Goal: Task Accomplishment & Management: Complete application form

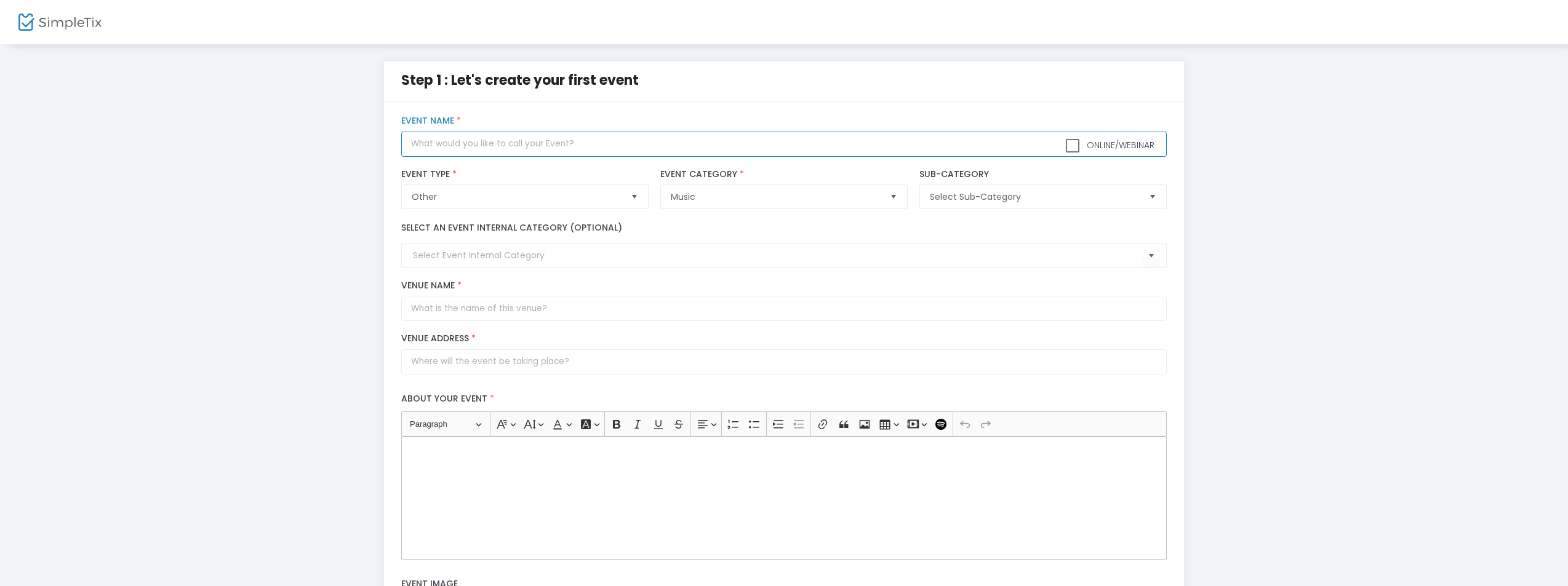
click at [647, 141] on input "text" at bounding box center [783, 145] width 765 height 25
click at [642, 145] on input "text" at bounding box center [783, 145] width 765 height 25
click at [639, 196] on span "Select" at bounding box center [634, 197] width 20 height 20
type input "AZHC XXX- The Arizona Hardcore Junkies 30th Anniversary"
click at [517, 197] on span "Other" at bounding box center [516, 197] width 209 height 13
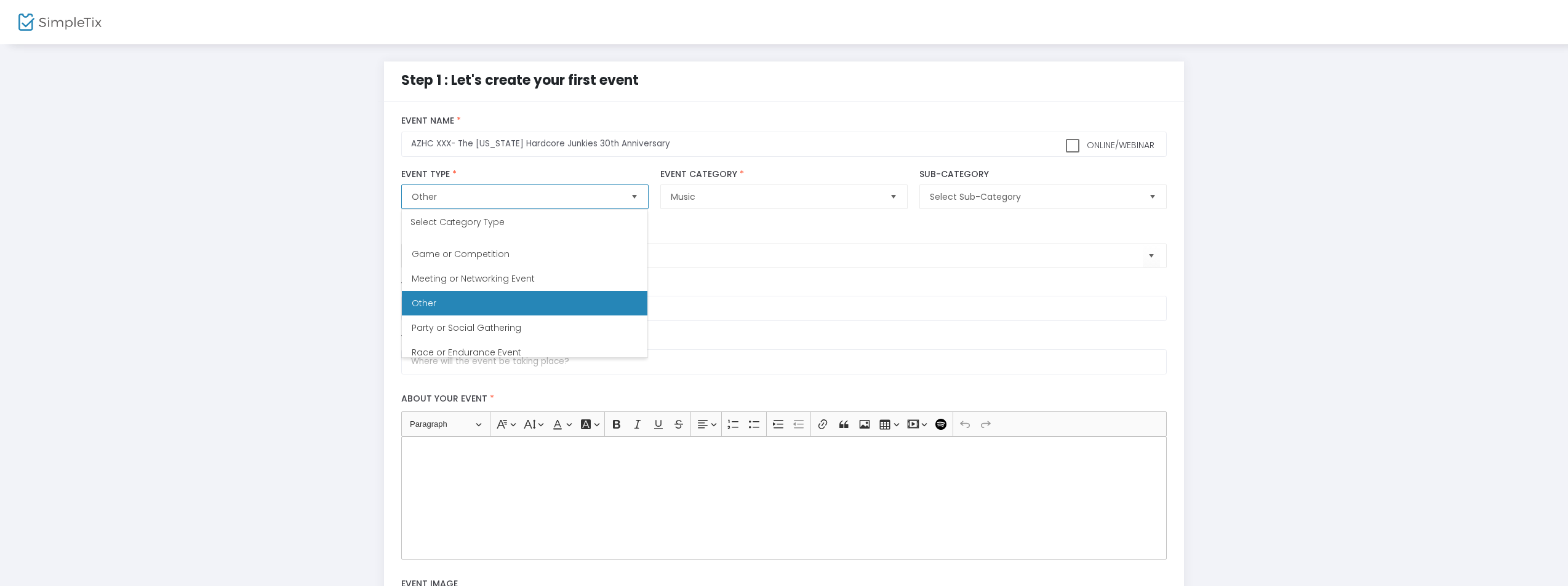
scroll to position [239, 0]
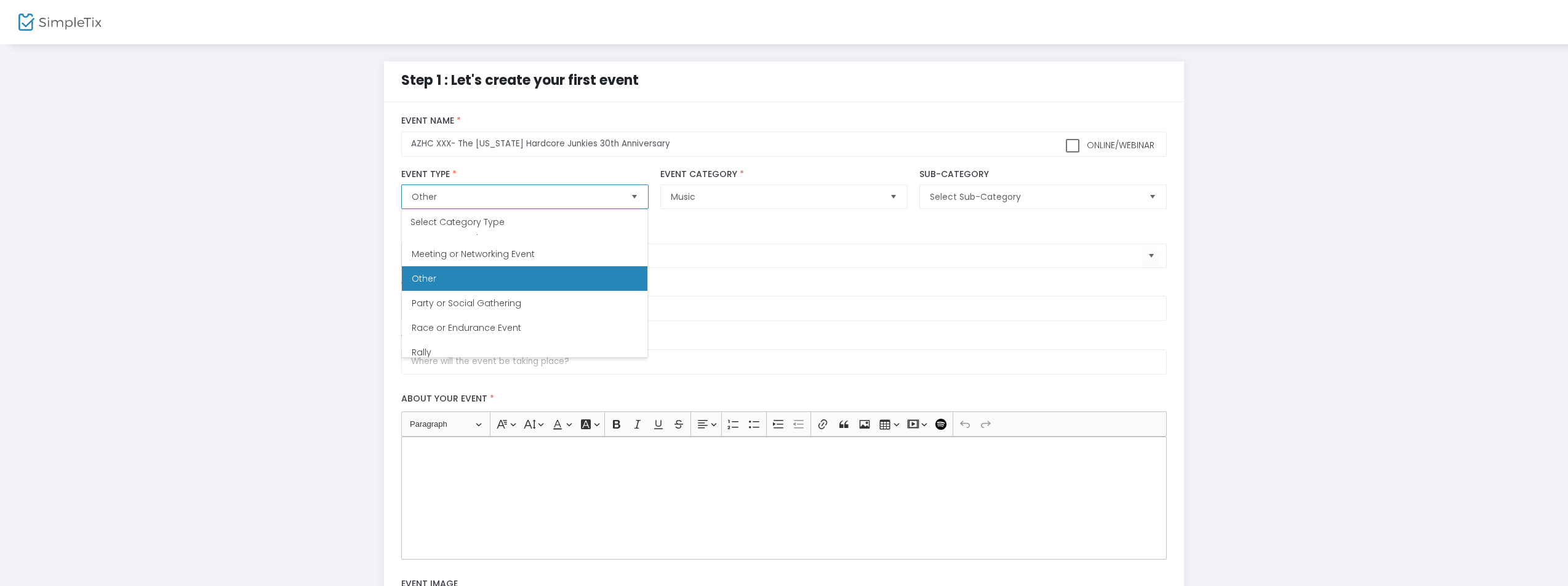
click at [585, 277] on li "Other" at bounding box center [524, 278] width 245 height 24
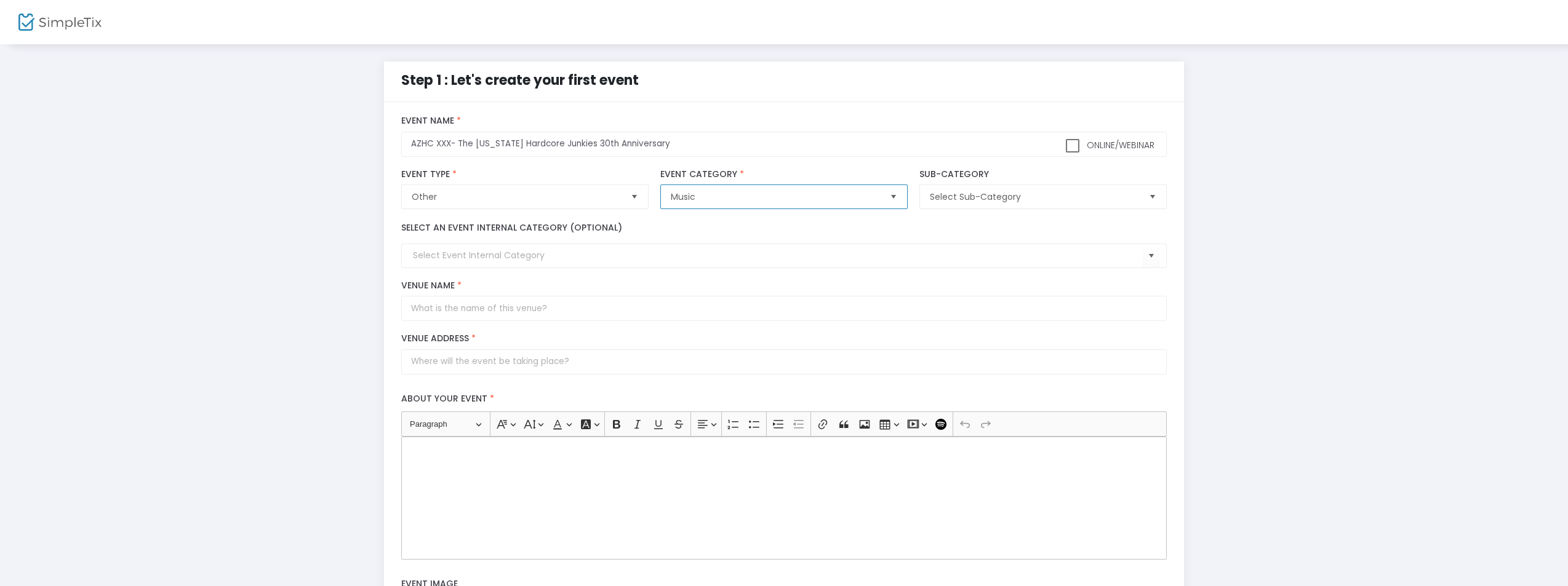
click at [733, 199] on span "Music" at bounding box center [775, 197] width 209 height 13
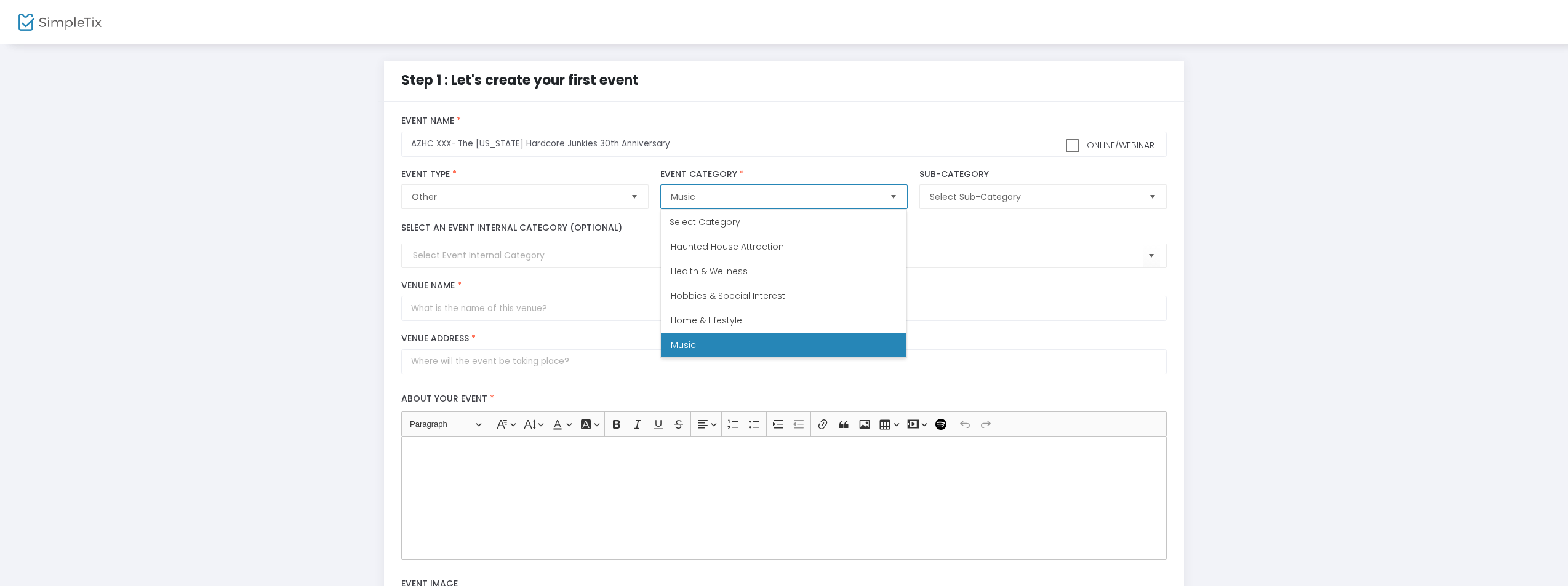
click at [733, 199] on span "Music" at bounding box center [775, 197] width 209 height 13
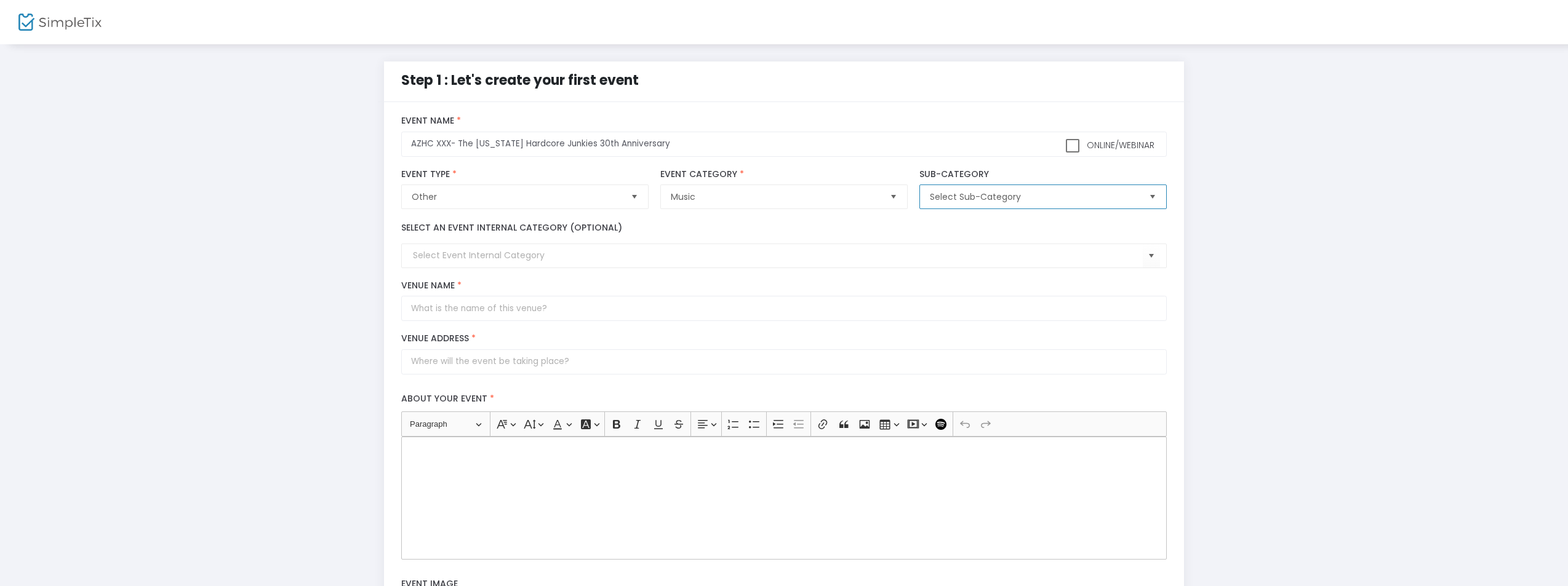
click at [972, 195] on span "Select Sub-Category" at bounding box center [1034, 197] width 209 height 13
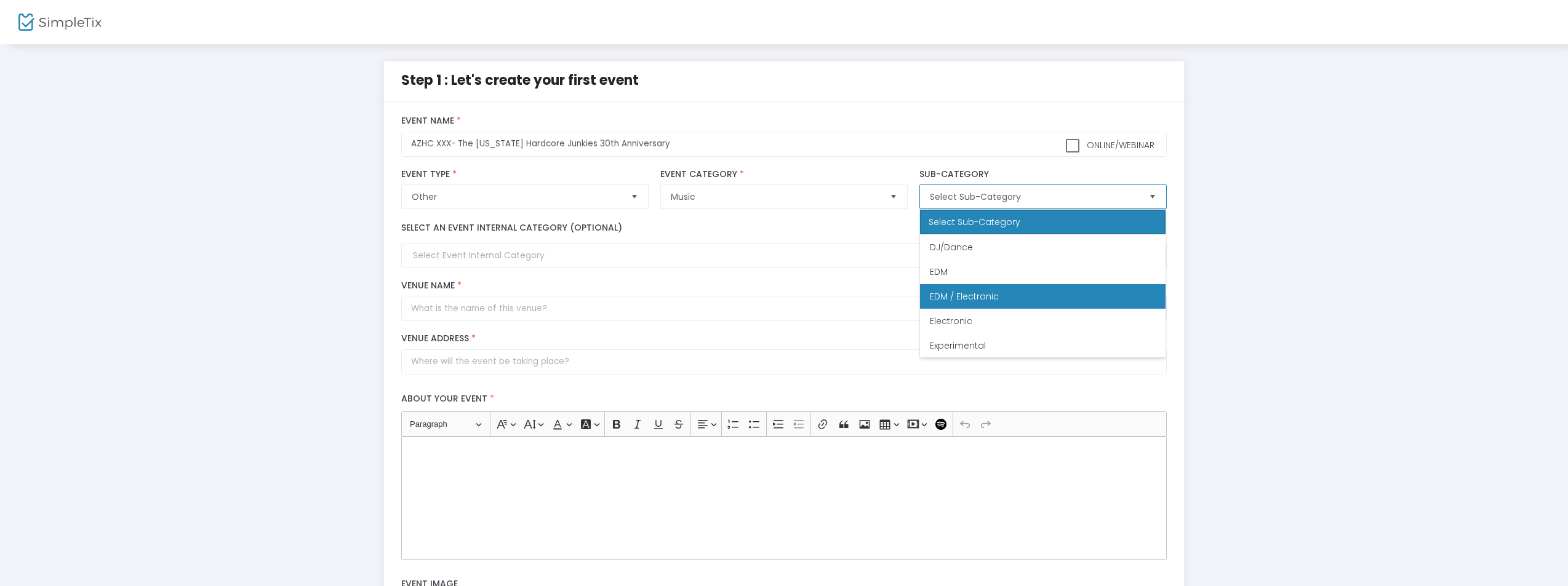
scroll to position [226, 0]
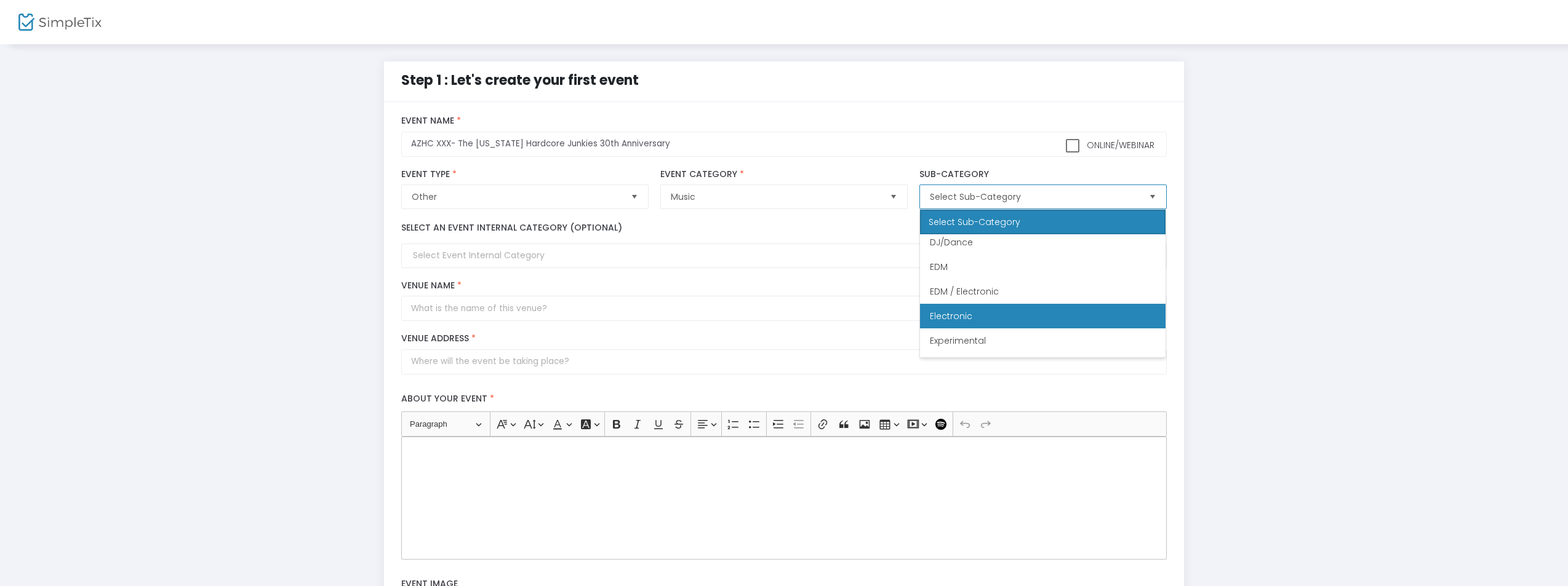
click at [971, 313] on span "Electronic" at bounding box center [951, 316] width 42 height 13
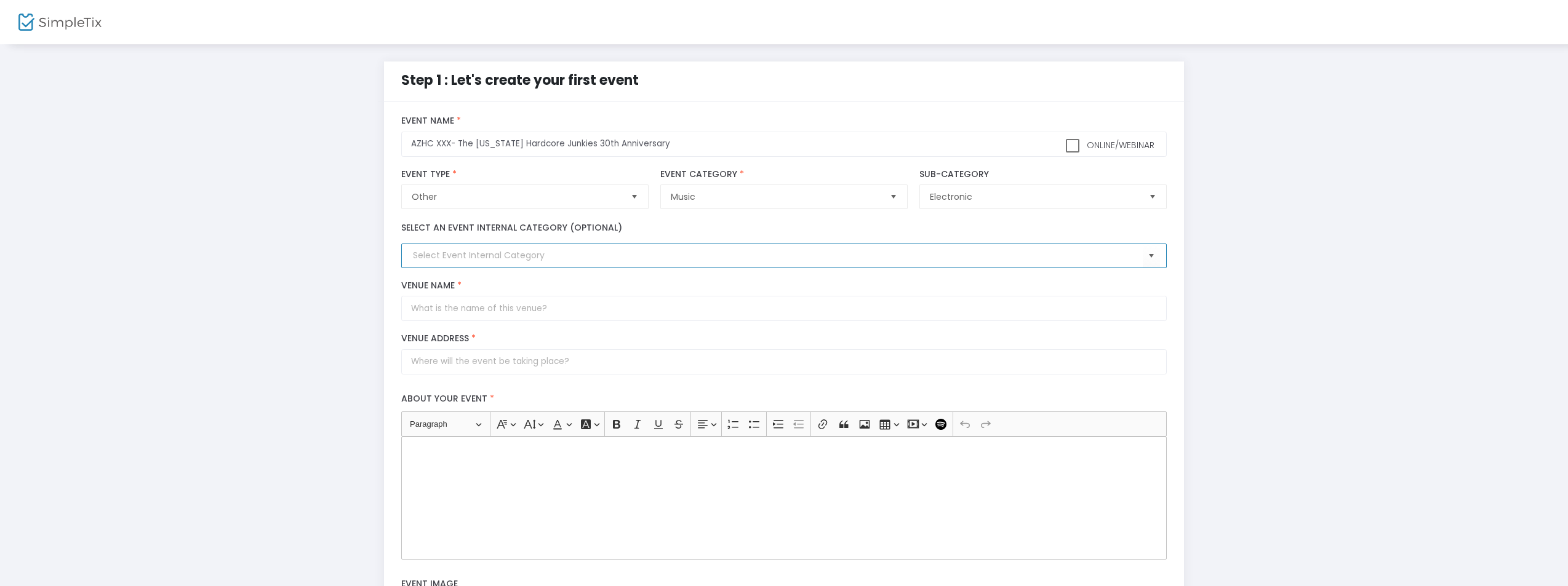
click at [471, 251] on input at bounding box center [777, 255] width 729 height 13
click at [1144, 255] on span "Select" at bounding box center [1151, 256] width 20 height 20
click at [392, 311] on div "title : AZHC XXX- The Arizona Hardcore Junkies 30th Anniversary Valid : true Re…" at bounding box center [784, 475] width 800 height 745
click at [488, 304] on input "Venue Name *" at bounding box center [783, 309] width 765 height 25
type input "TBA"
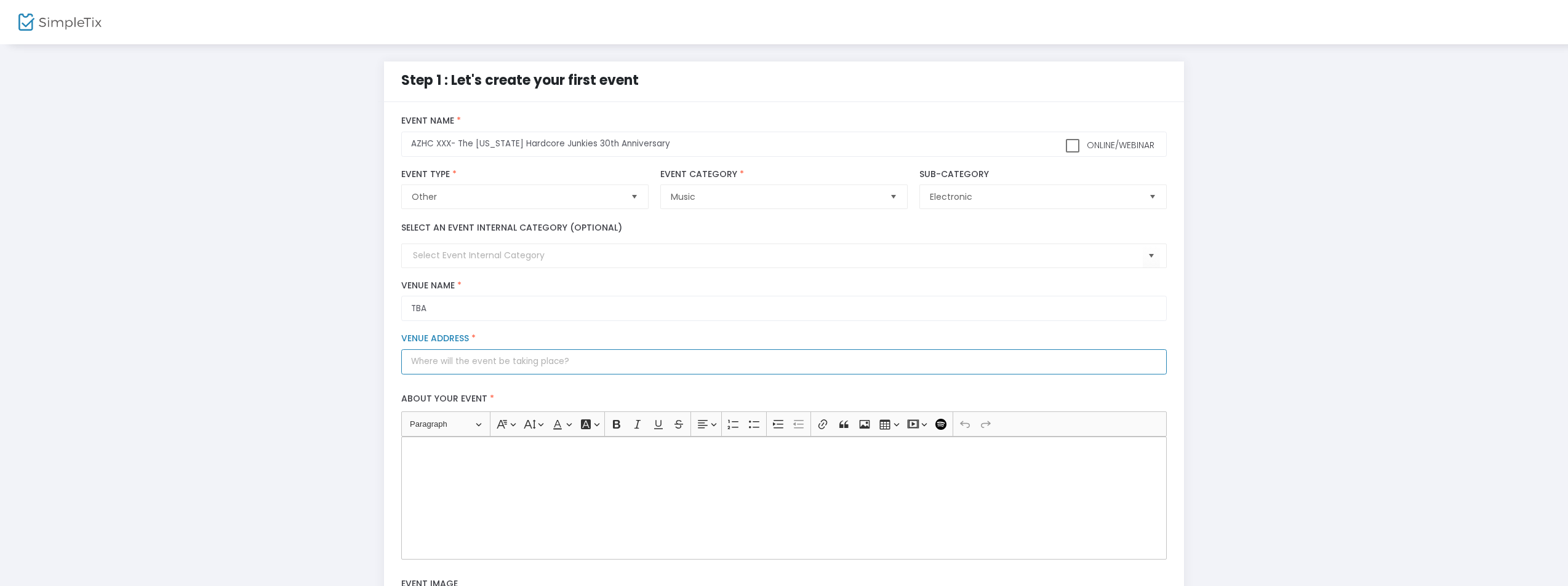
click at [467, 356] on input "Venue Address *" at bounding box center [783, 362] width 765 height 25
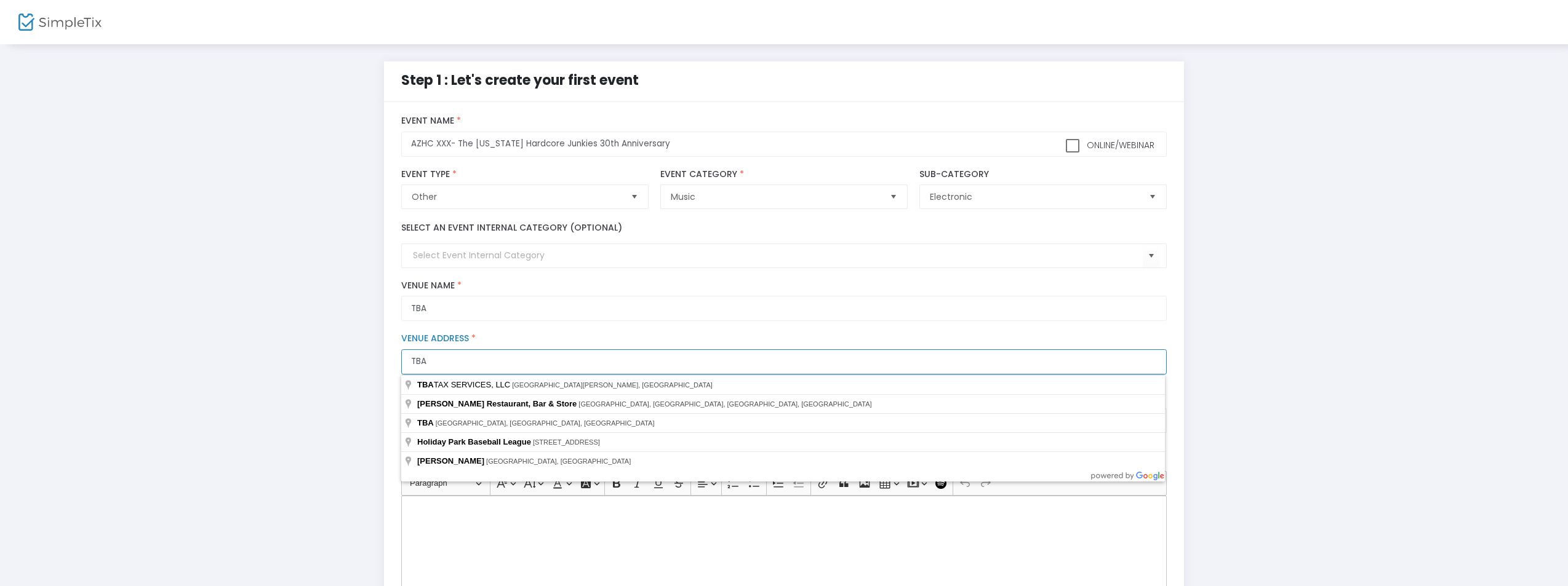
type input "TBA"
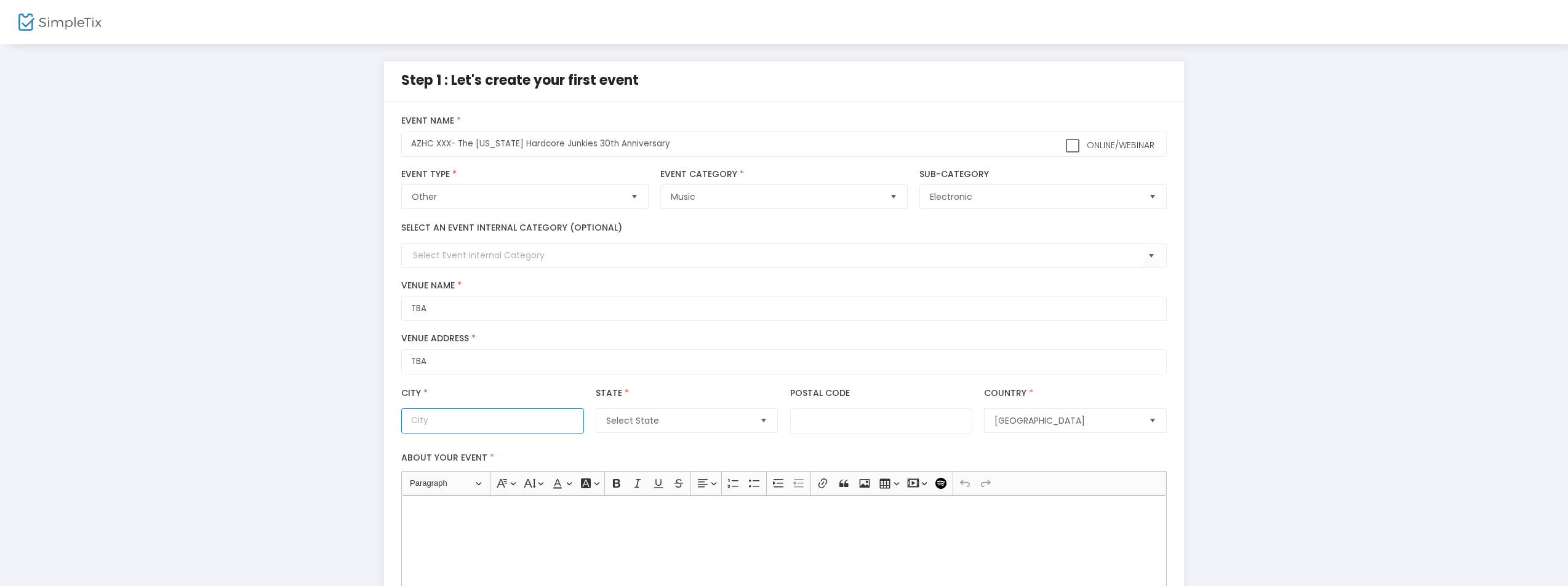
click at [520, 416] on input "City *" at bounding box center [492, 421] width 182 height 25
type input "Phoenix"
click at [850, 421] on input "Postal Code" at bounding box center [881, 421] width 182 height 25
click at [837, 415] on input "Postal Code" at bounding box center [881, 421] width 182 height 25
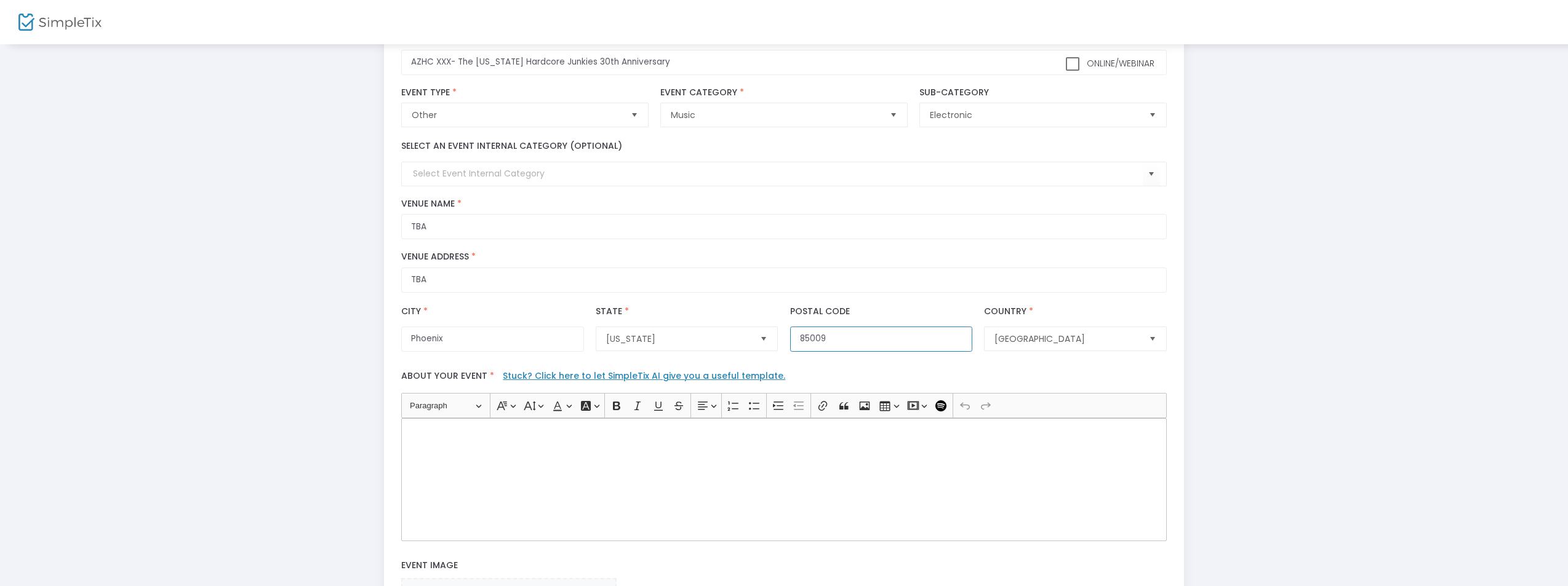
scroll to position [0, 0]
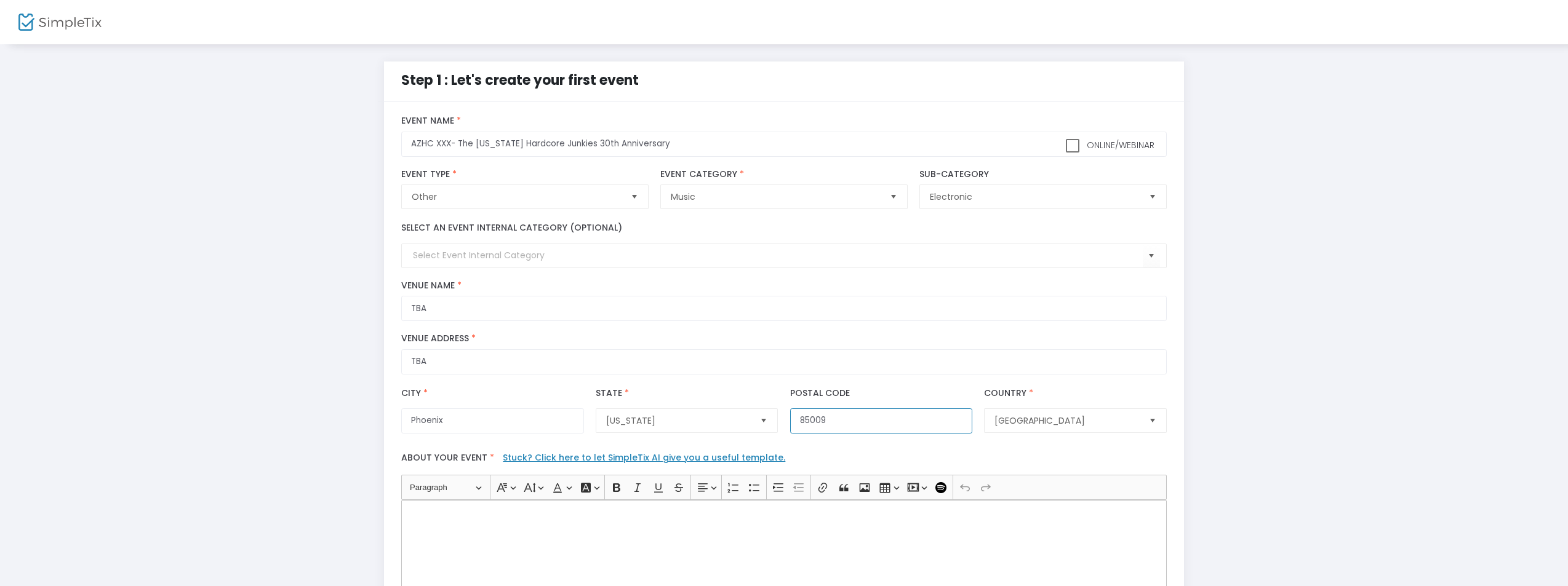
type input "85009"
click at [436, 504] on div "Rich Text Editor, main" at bounding box center [783, 561] width 765 height 123
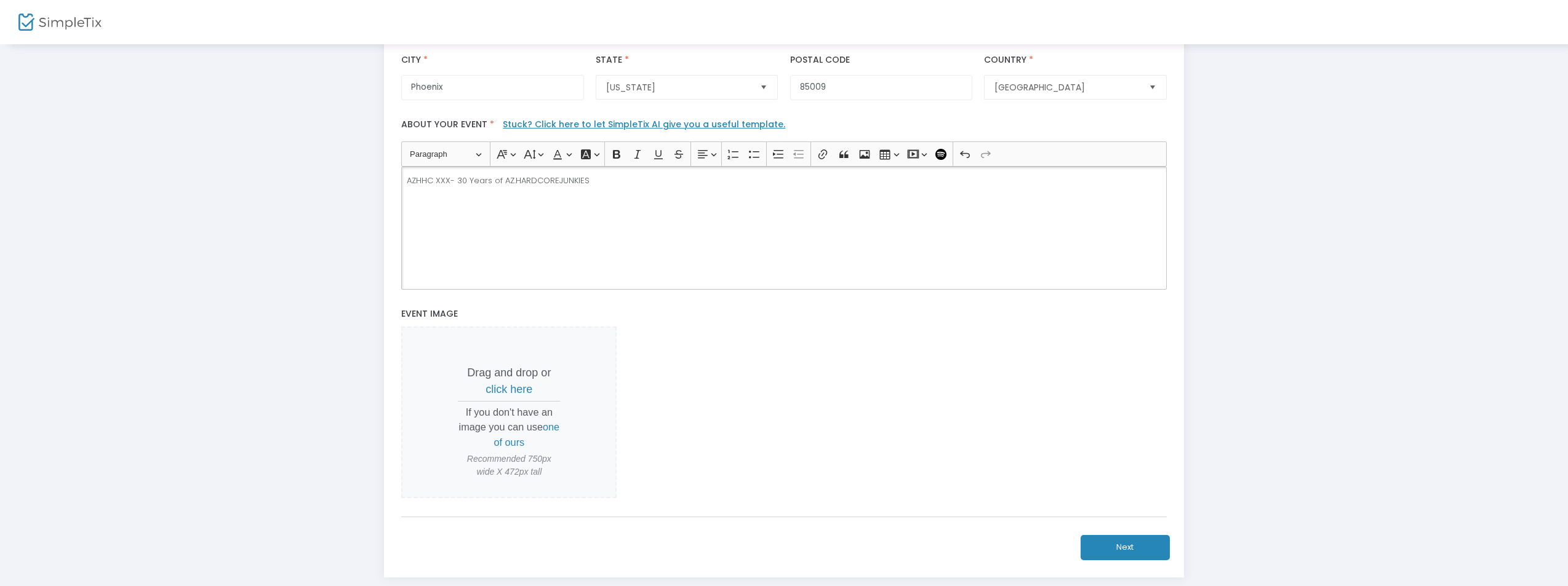
scroll to position [405, 0]
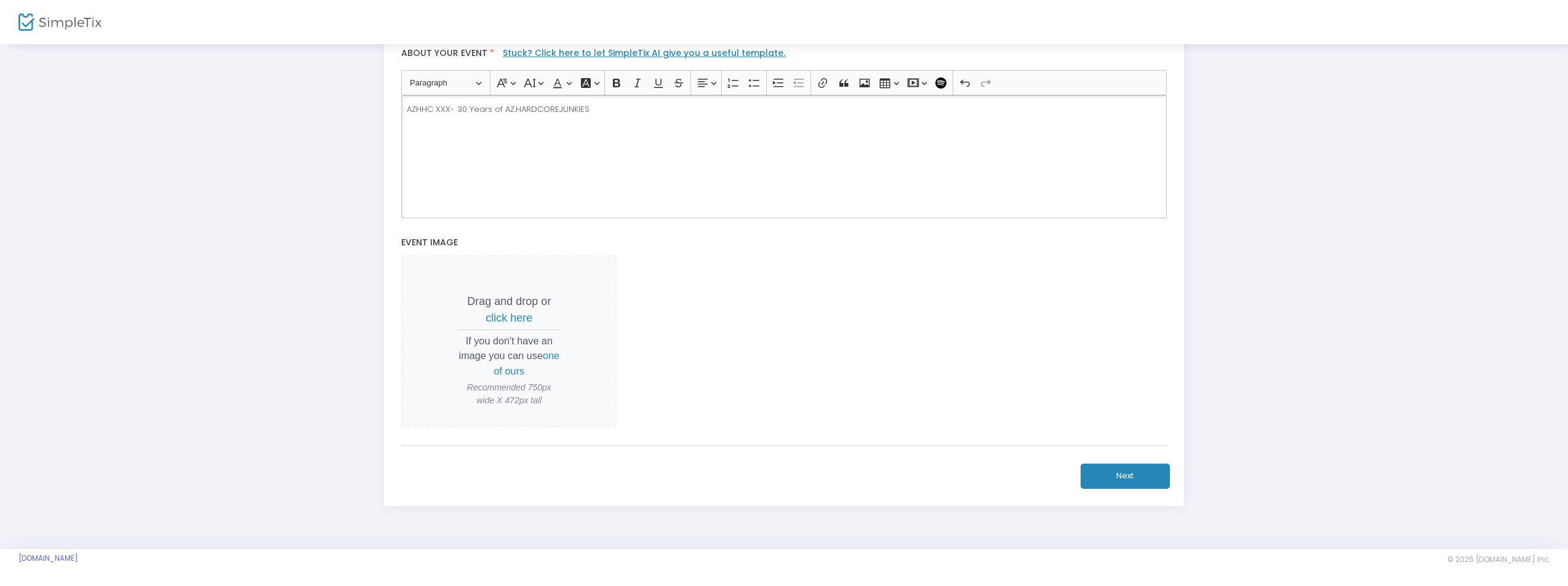
click at [1151, 477] on button "Next" at bounding box center [1126, 477] width 89 height 25
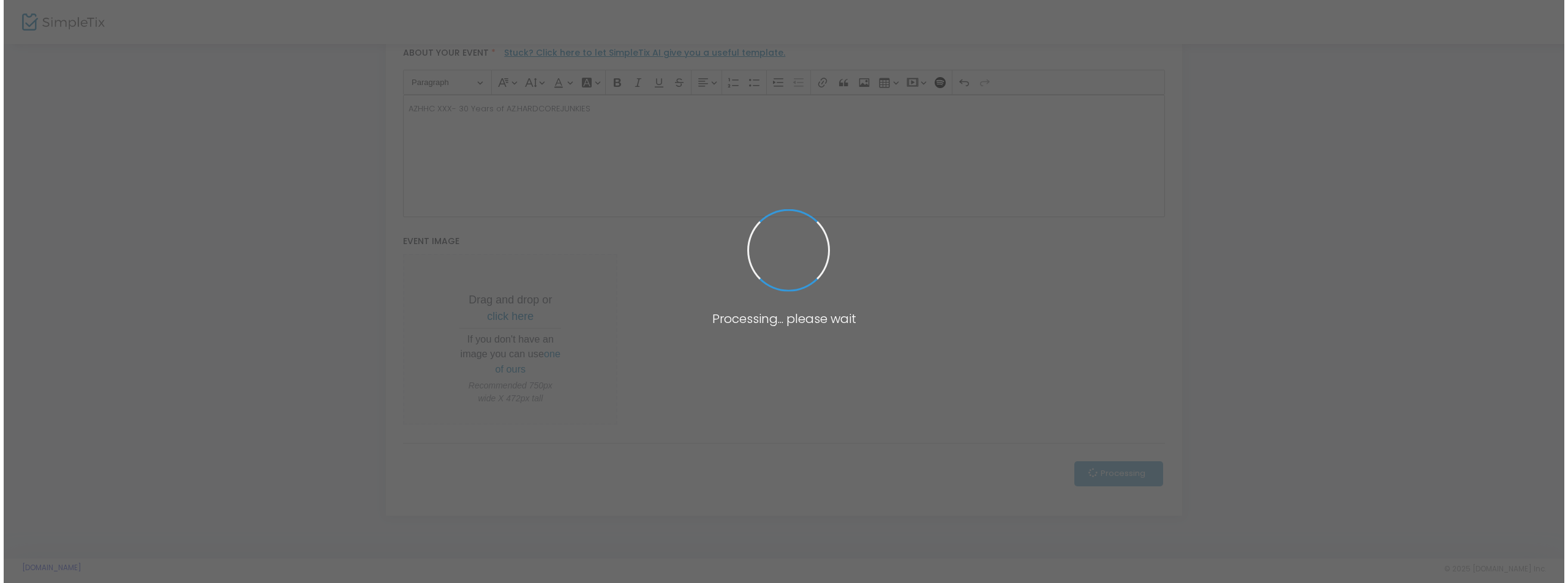
scroll to position [0, 0]
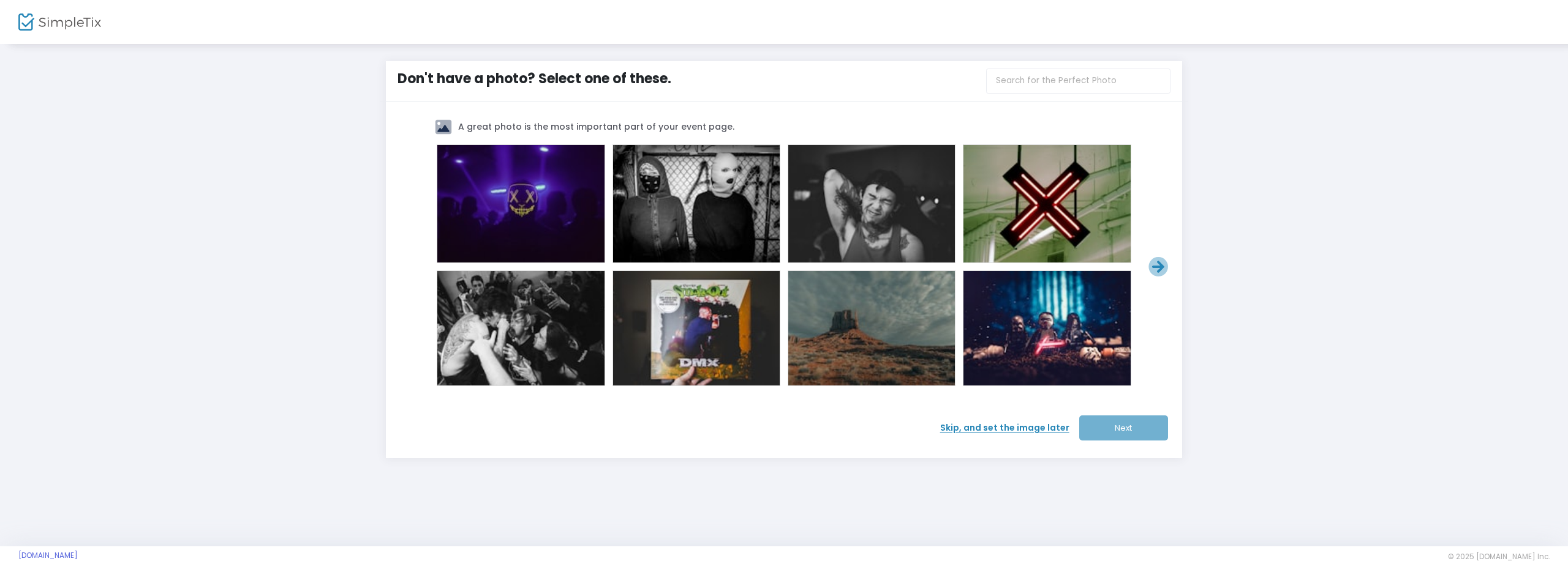
click at [1033, 424] on span "Skip, and set the image later" at bounding box center [1010, 428] width 139 height 13
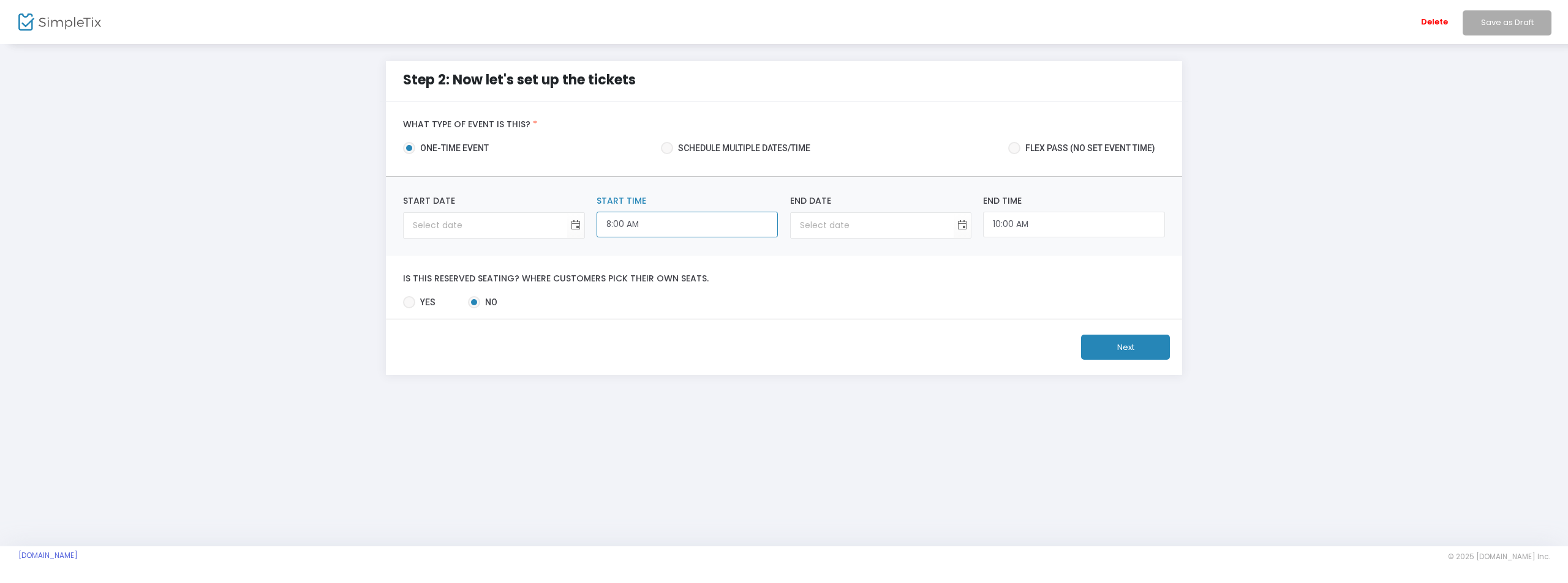
scroll to position [402, 0]
click at [676, 222] on input "8:00 AM" at bounding box center [687, 225] width 181 height 26
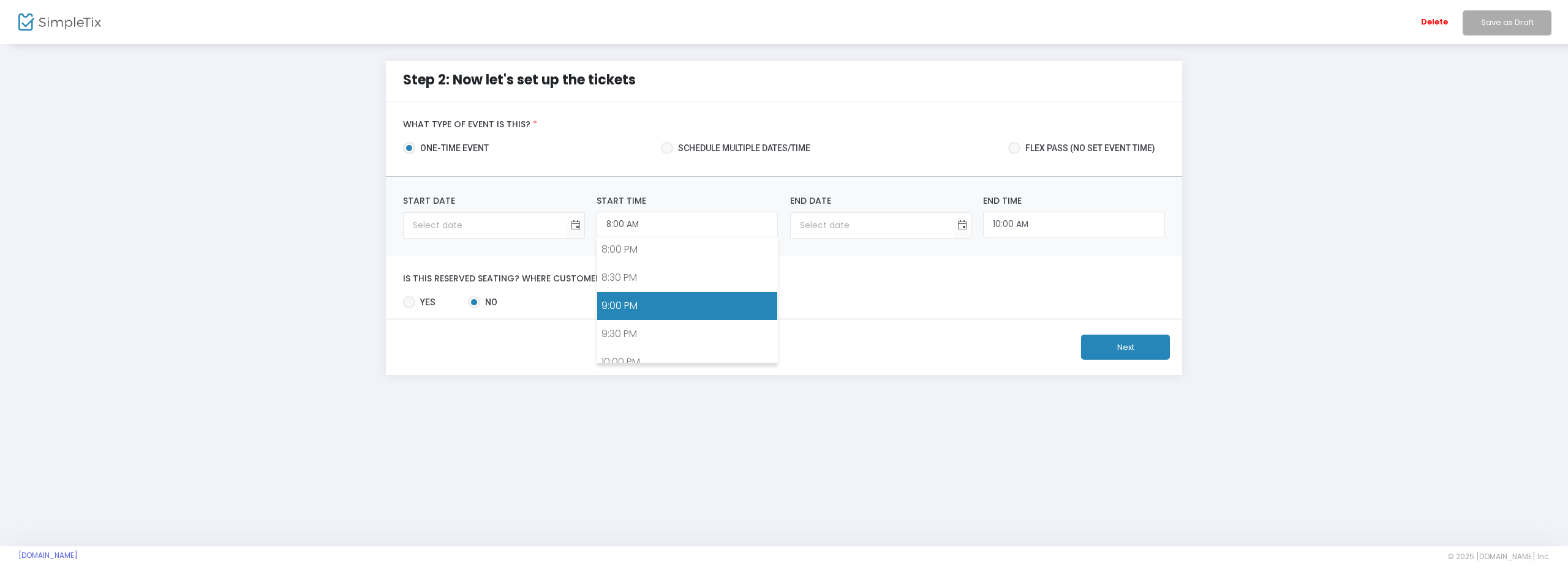
click at [670, 308] on link "9:00 PM" at bounding box center [688, 306] width 180 height 28
type input "9:00 PM"
click at [960, 226] on span "Toggle calendar" at bounding box center [963, 225] width 20 height 20
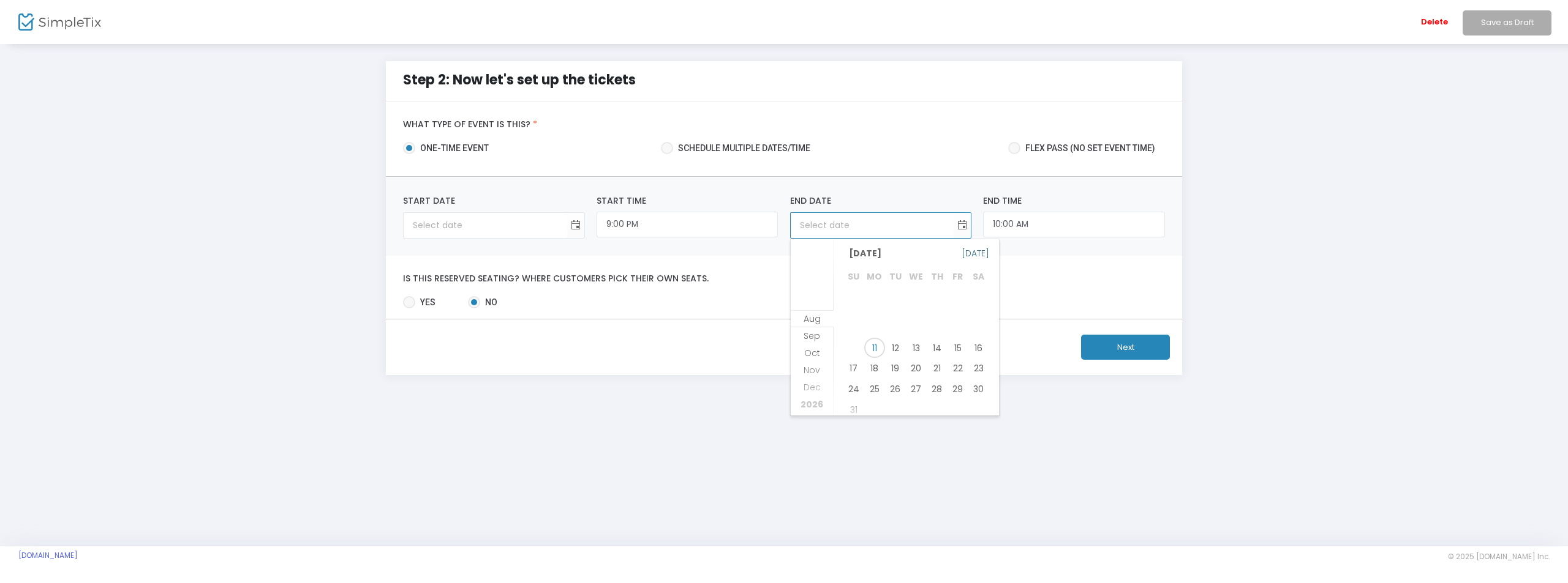
click at [982, 253] on span "Today" at bounding box center [975, 253] width 27 height 17
click at [982, 253] on div "Start Date Required. 9:00 PM Start Time 8/11/2025 End Date Required. 10:00 AM E…" at bounding box center [784, 217] width 796 height 79
click at [982, 253] on div "Start Date Required. 9:00 PM Start Time 8/11/2025 End Date Required. 10:00 AM E…" at bounding box center [784, 217] width 796 height 79
click at [964, 222] on span "Toggle calendar" at bounding box center [963, 225] width 20 height 20
click at [816, 402] on span "2026" at bounding box center [811, 405] width 23 height 12
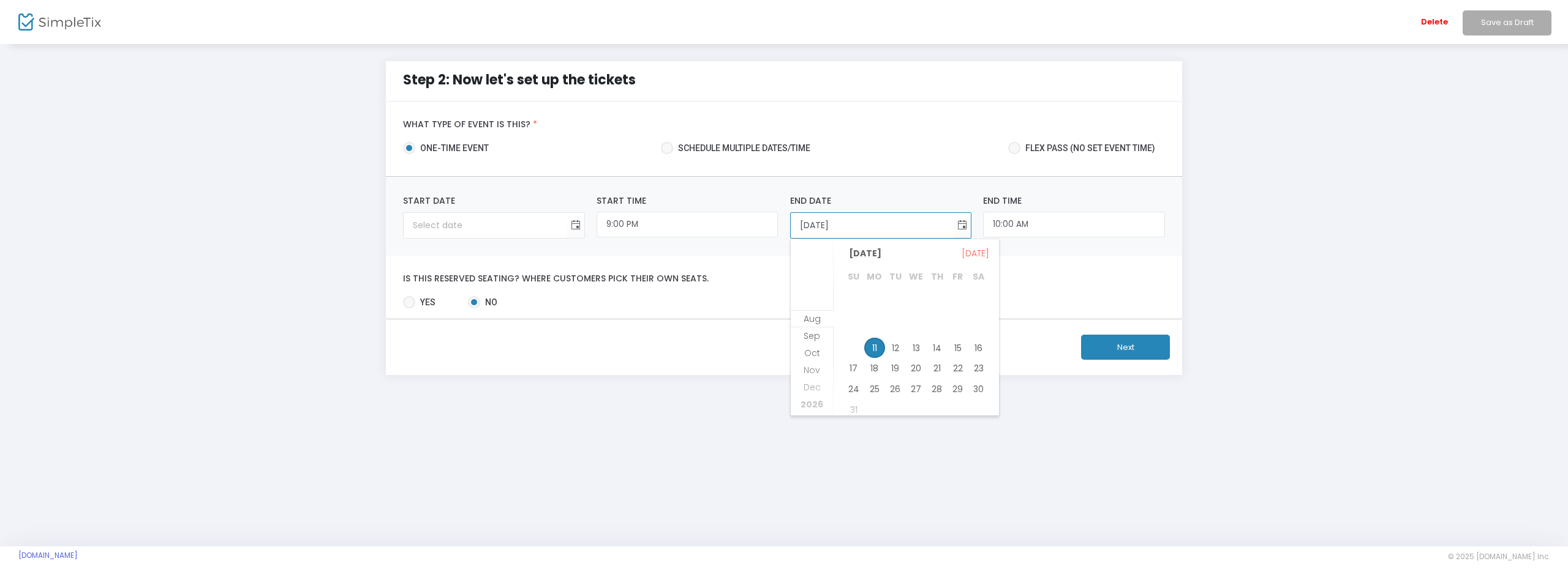
scroll to position [790, 0]
click at [814, 337] on span "Feb" at bounding box center [812, 336] width 16 height 12
click at [979, 330] on span "21" at bounding box center [978, 333] width 21 height 21
type input "2/21/2026"
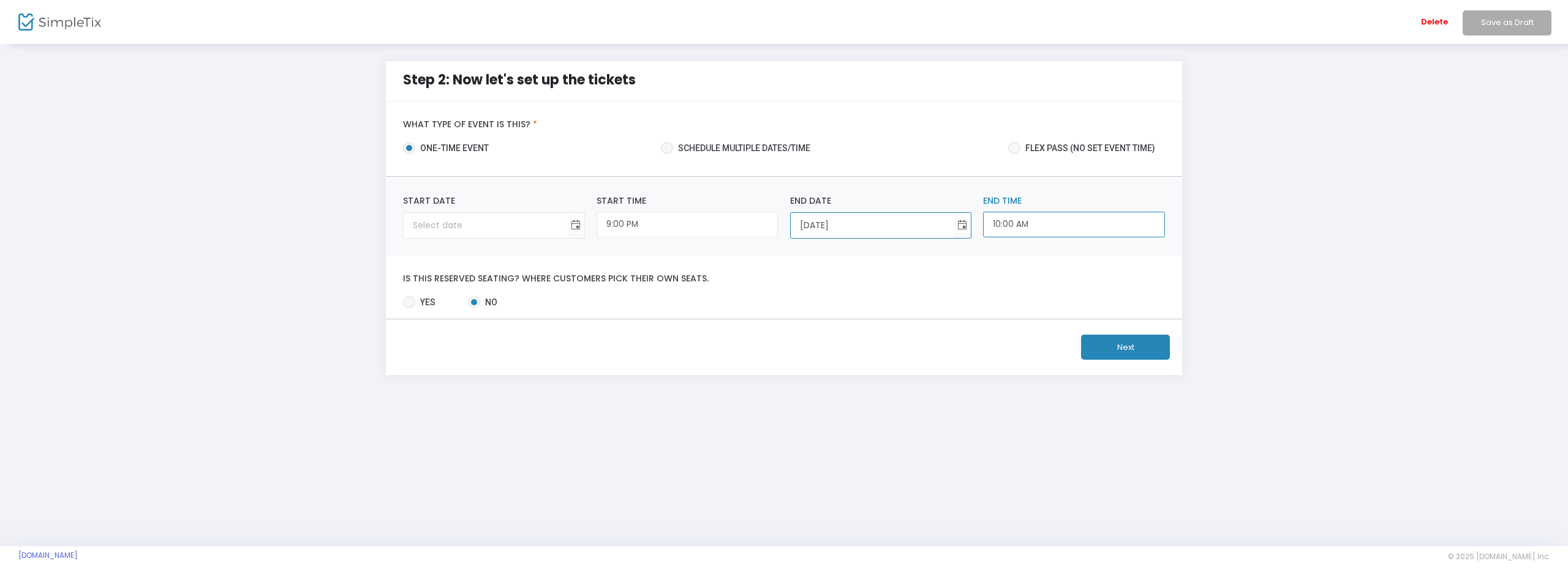
scroll to position [514, 0]
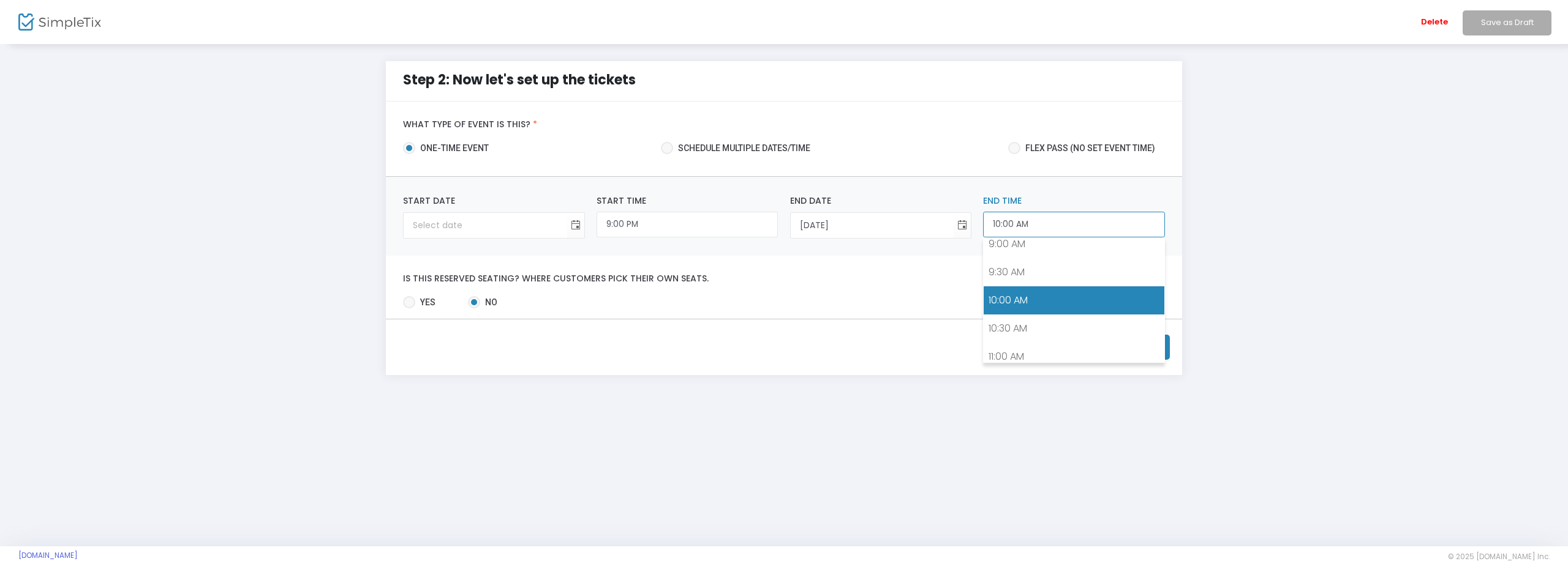
click at [1032, 228] on input "10:00 AM" at bounding box center [1073, 225] width 181 height 26
click at [577, 227] on span "Toggle calendar" at bounding box center [576, 225] width 20 height 20
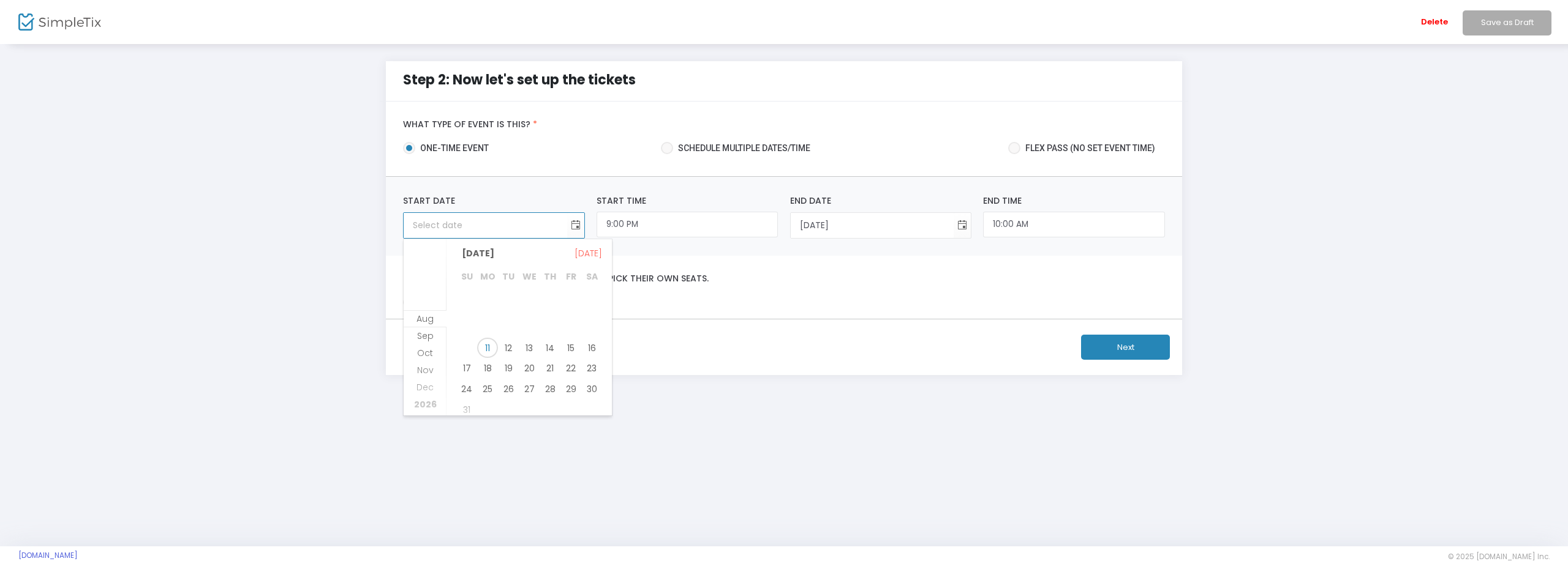
click at [426, 399] on span "2026" at bounding box center [425, 405] width 23 height 12
click at [423, 337] on span "Feb" at bounding box center [425, 336] width 16 height 12
click at [592, 327] on span "21" at bounding box center [591, 333] width 21 height 21
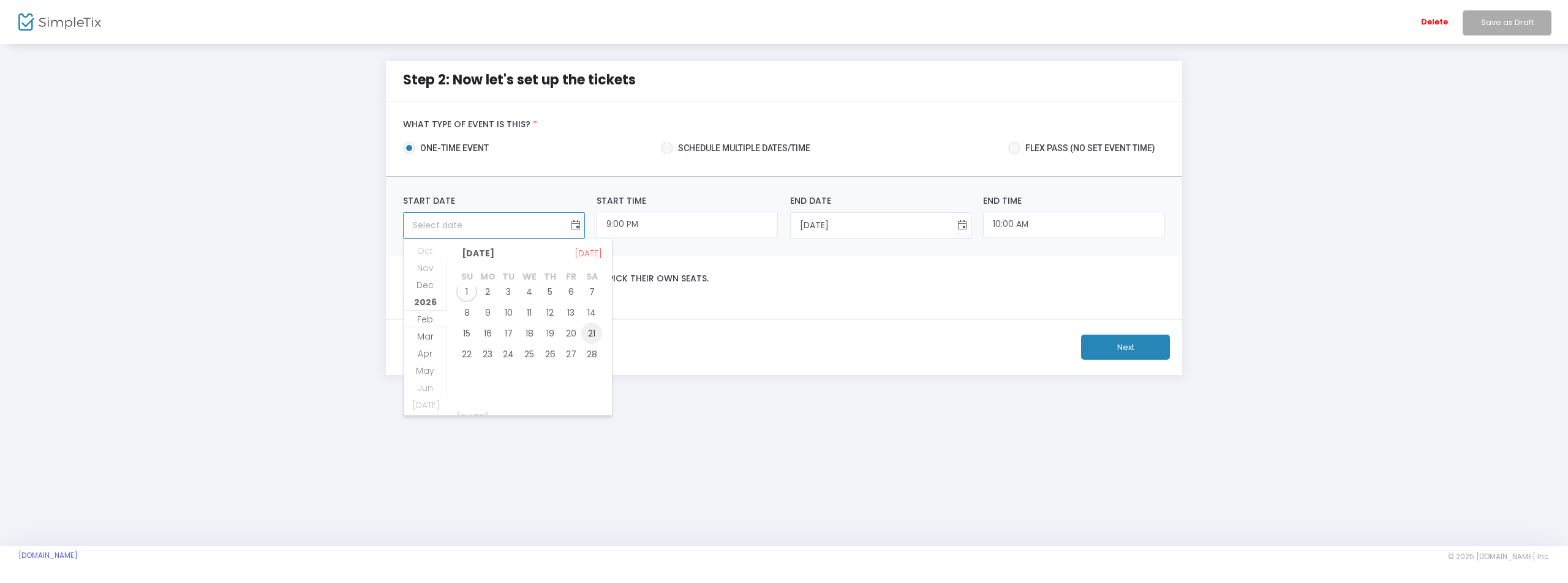
type input "2/21/2026"
type input "9:00 PM"
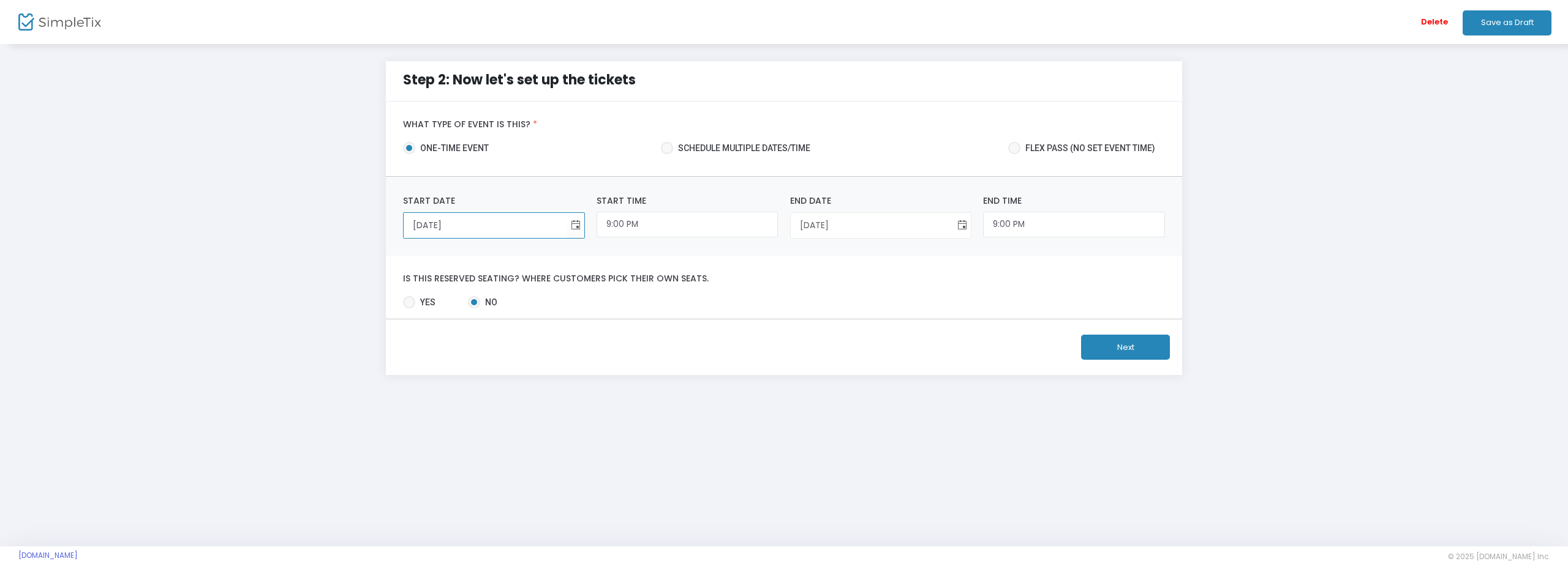
click at [961, 225] on span "Toggle calendar" at bounding box center [963, 225] width 20 height 20
click at [846, 365] on span "22" at bounding box center [853, 368] width 21 height 21
type input "2/22/2026"
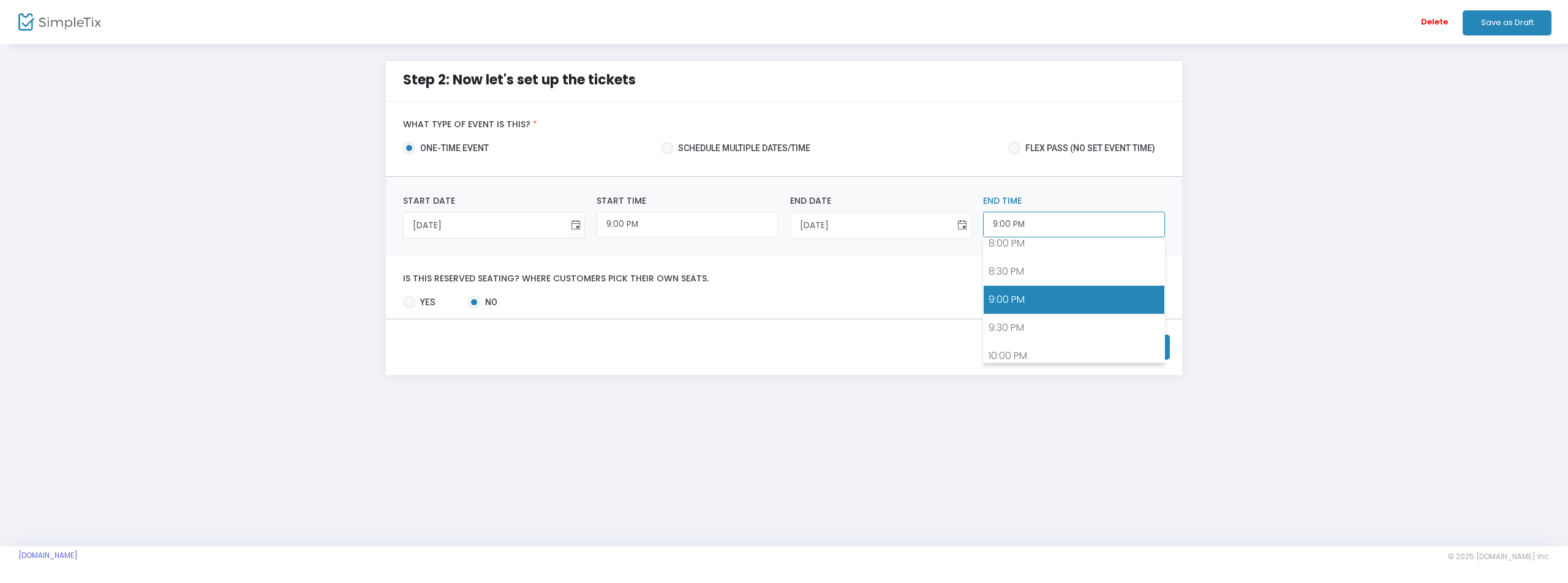
drag, startPoint x: 1031, startPoint y: 229, endPoint x: 960, endPoint y: 229, distance: 71.0
click at [960, 229] on div "2/21/2026 Start Date Required. 9:00 PM Start Time 2/22/2026 End Date Required. …" at bounding box center [784, 216] width 774 height 44
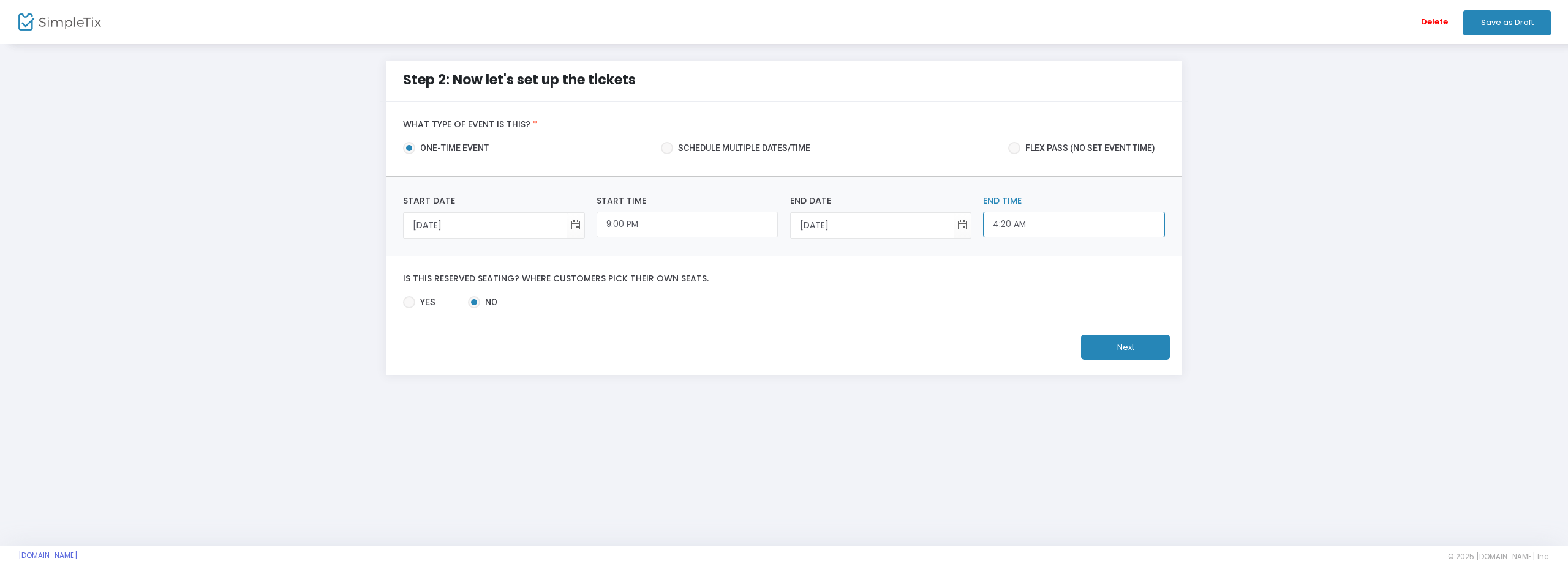
type input "4:20 AM"
click at [1115, 349] on button "Next" at bounding box center [1125, 347] width 89 height 25
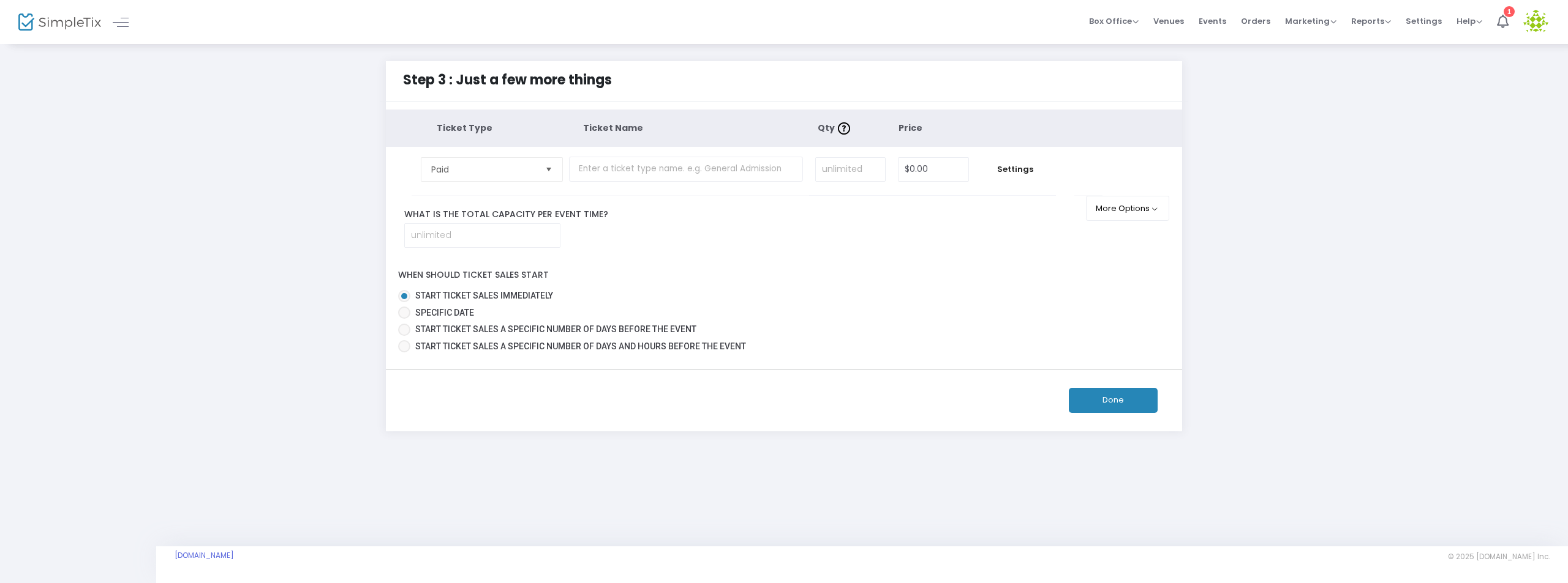
click at [551, 167] on span "Select" at bounding box center [549, 169] width 20 height 20
click at [662, 169] on input "text" at bounding box center [686, 169] width 234 height 25
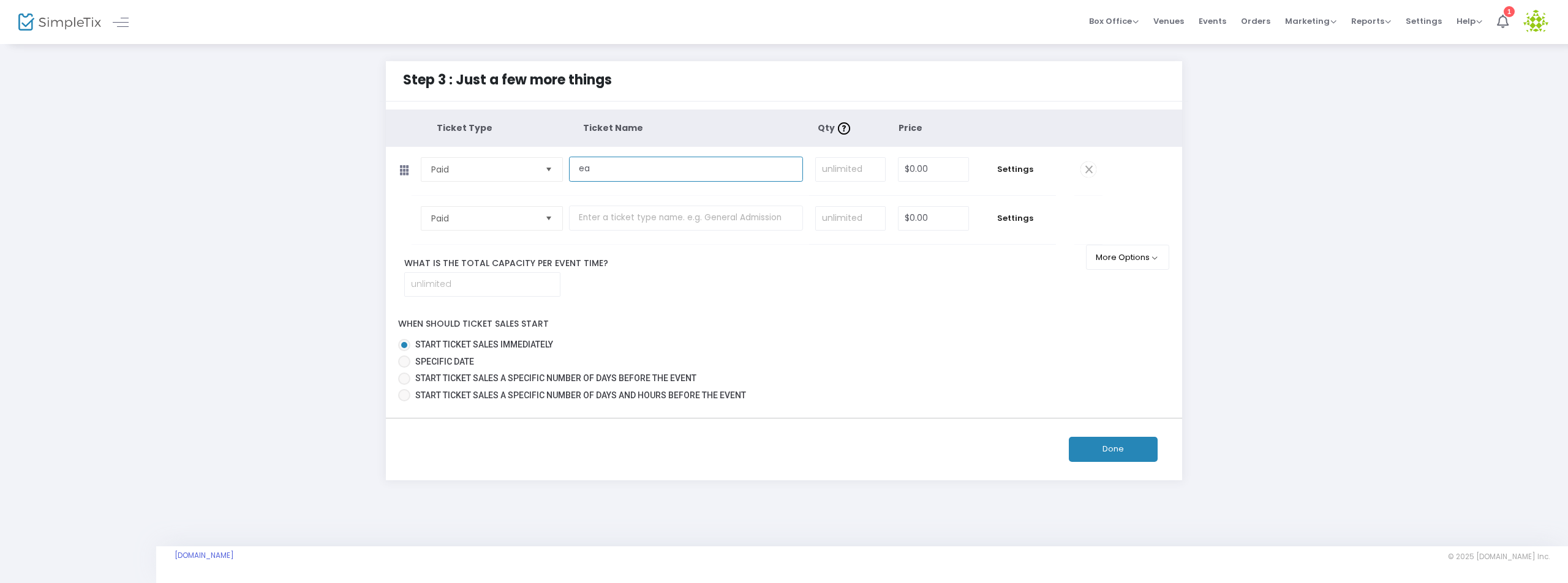
type input "e"
type input "EARLY BIRD"
click at [862, 167] on input at bounding box center [850, 169] width 69 height 23
type input "5"
type input "$20.00"
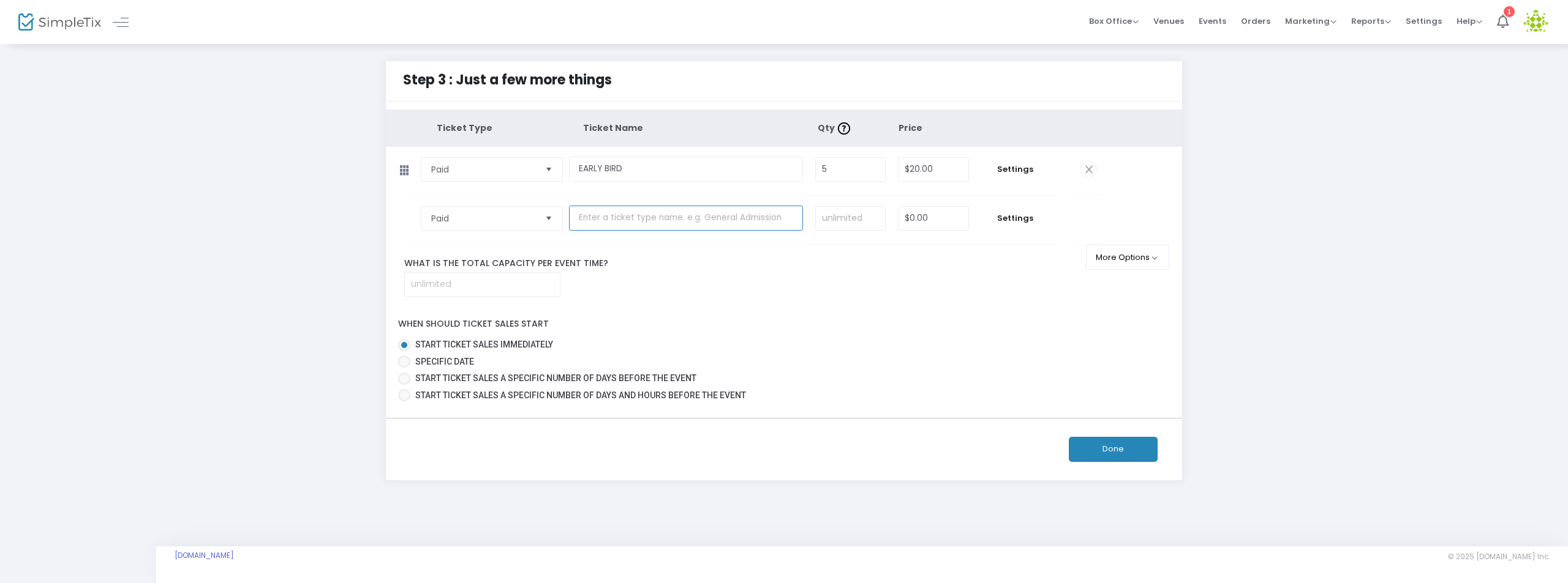
click at [656, 222] on input "text" at bounding box center [686, 218] width 234 height 25
click at [408, 360] on span at bounding box center [404, 362] width 12 height 12
click at [404, 368] on input "Specific Date" at bounding box center [404, 368] width 1 height 1
radio input "true"
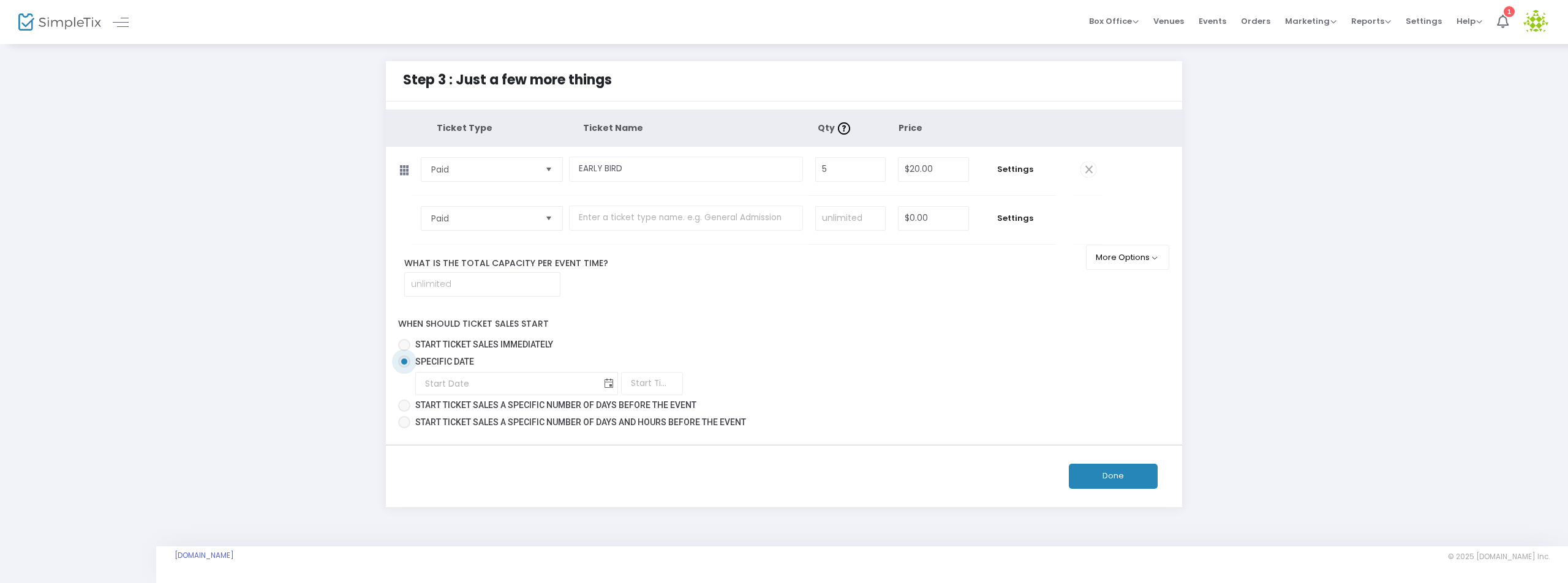
click at [599, 385] on span "Toggle calendar" at bounding box center [609, 384] width 20 height 20
click at [439, 494] on span "Sep" at bounding box center [437, 493] width 16 height 12
click at [501, 459] on span "1" at bounding box center [499, 458] width 21 height 21
type input "9/1/2025"
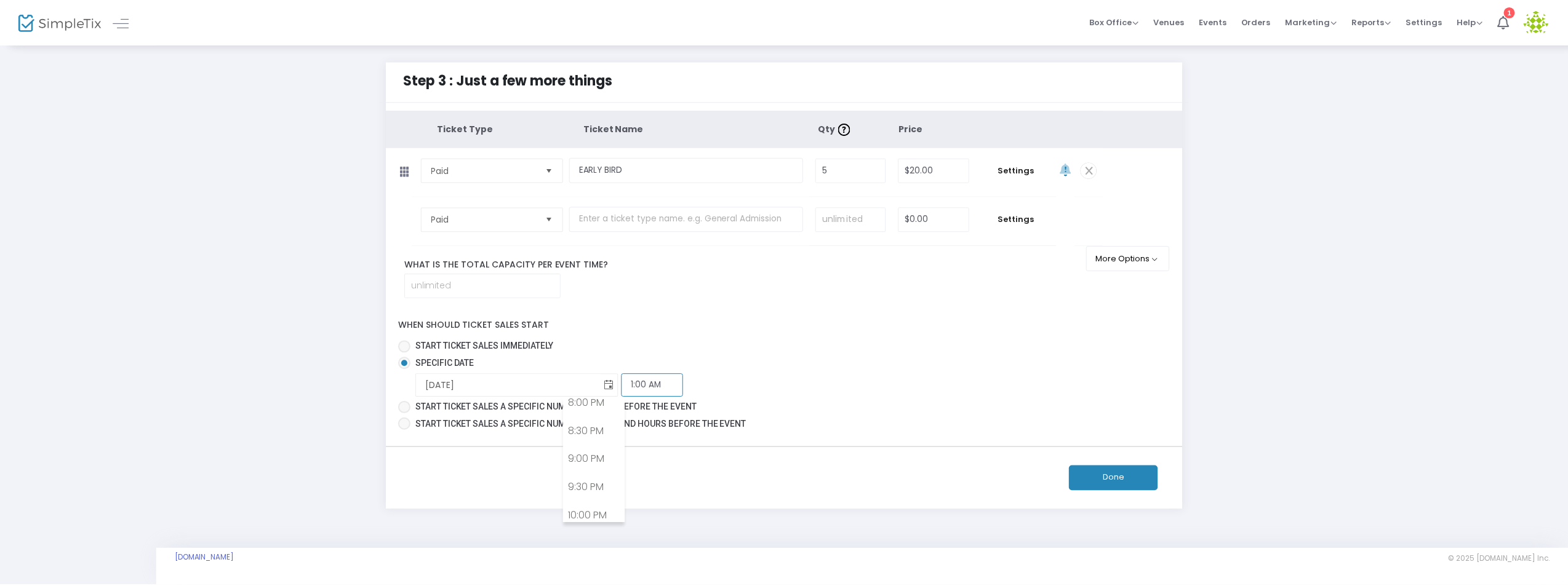
scroll to position [7, 0]
drag, startPoint x: 608, startPoint y: 385, endPoint x: 518, endPoint y: 381, distance: 90.1
click at [518, 381] on div "9/1/2025 Required. 1:00 AM Required." at bounding box center [797, 386] width 758 height 23
type input "11:00 AM"
click at [610, 215] on input "text" at bounding box center [689, 220] width 235 height 25
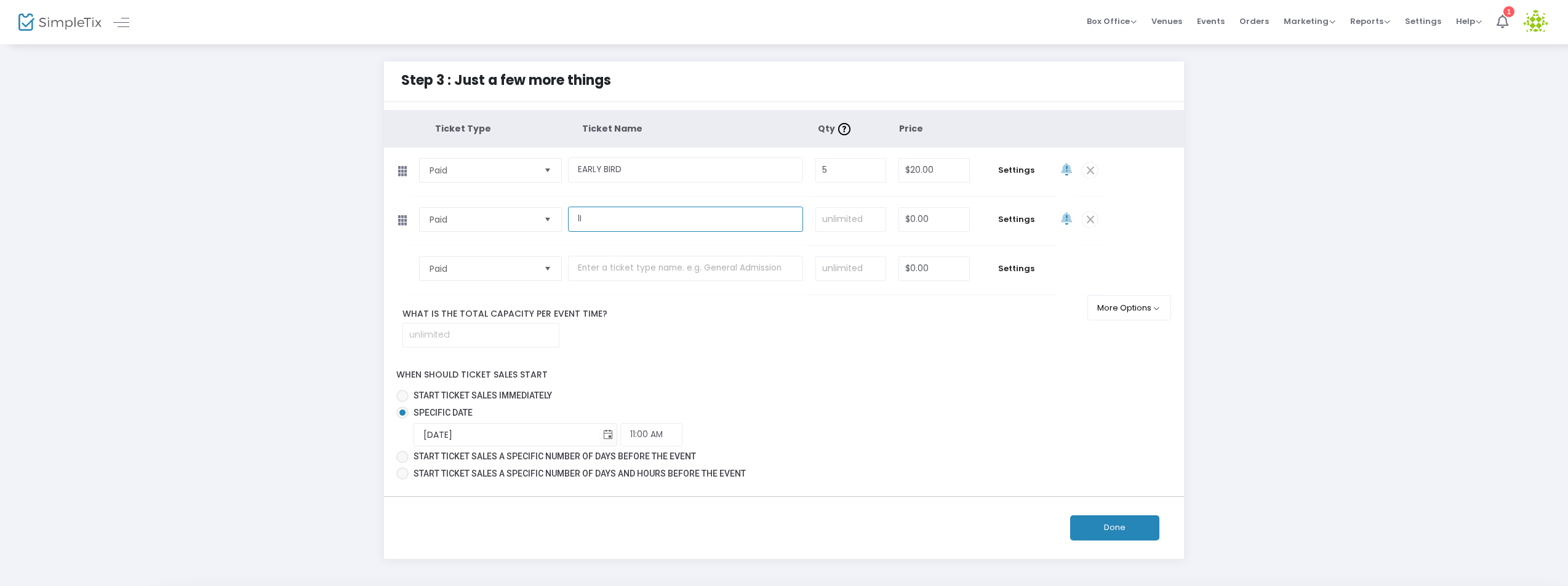
type input "l"
type input "LIMITED EARLY BIRD"
type input "20"
type input "$25.00"
click at [600, 270] on input "text" at bounding box center [686, 269] width 235 height 25
